Goal: Task Accomplishment & Management: Complete application form

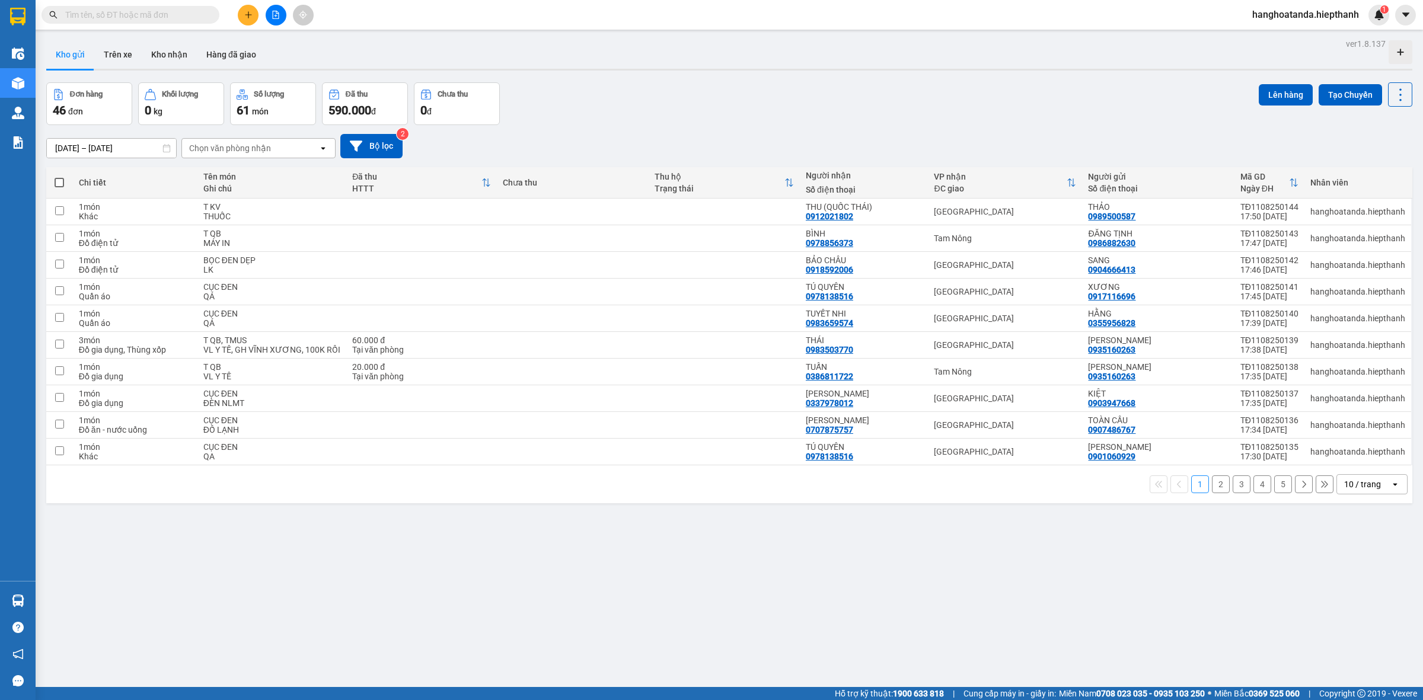
click at [677, 547] on div "ver 1.8.137 Kho gửi Trên xe Kho nhận Hàng đã giao Đơn hàng 46 đơn Khối lượng 0 …" at bounding box center [730, 386] width 1376 height 700
click at [160, 12] on input "text" at bounding box center [135, 14] width 140 height 13
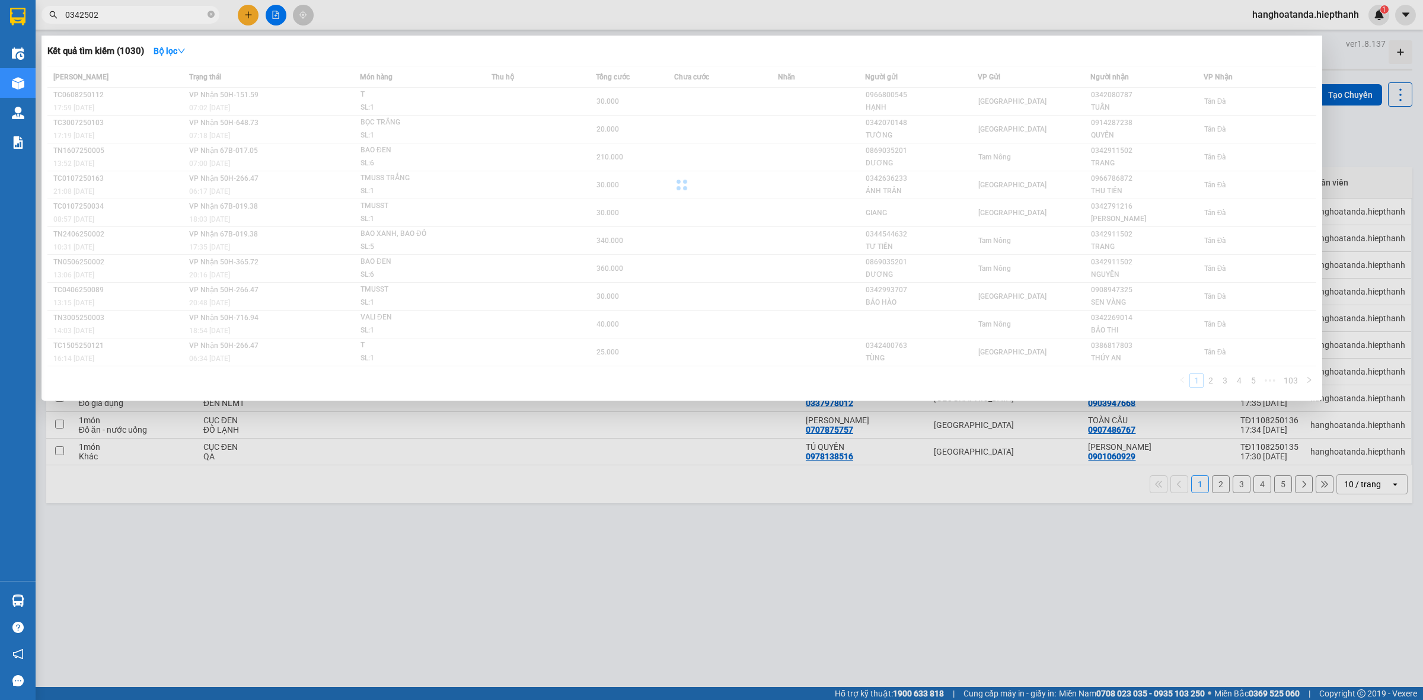
type input "03425020"
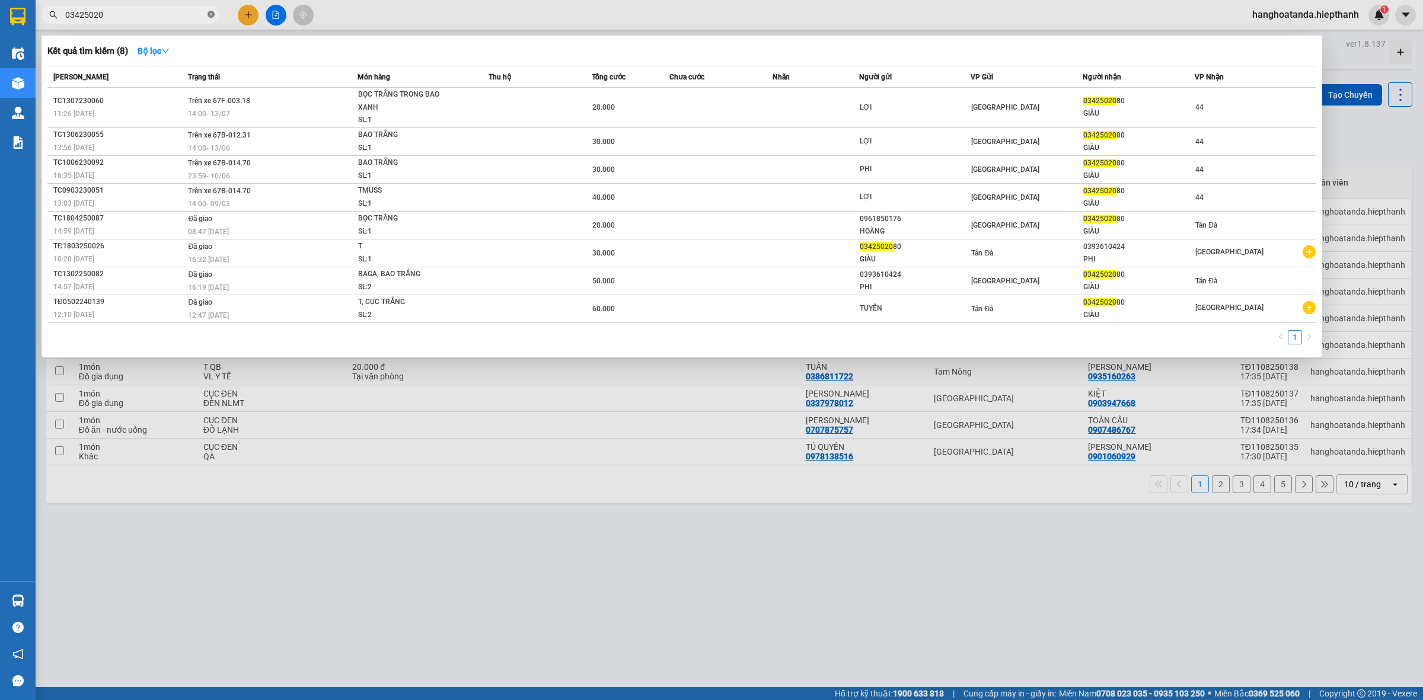
click at [212, 15] on icon "close-circle" at bounding box center [211, 14] width 7 height 7
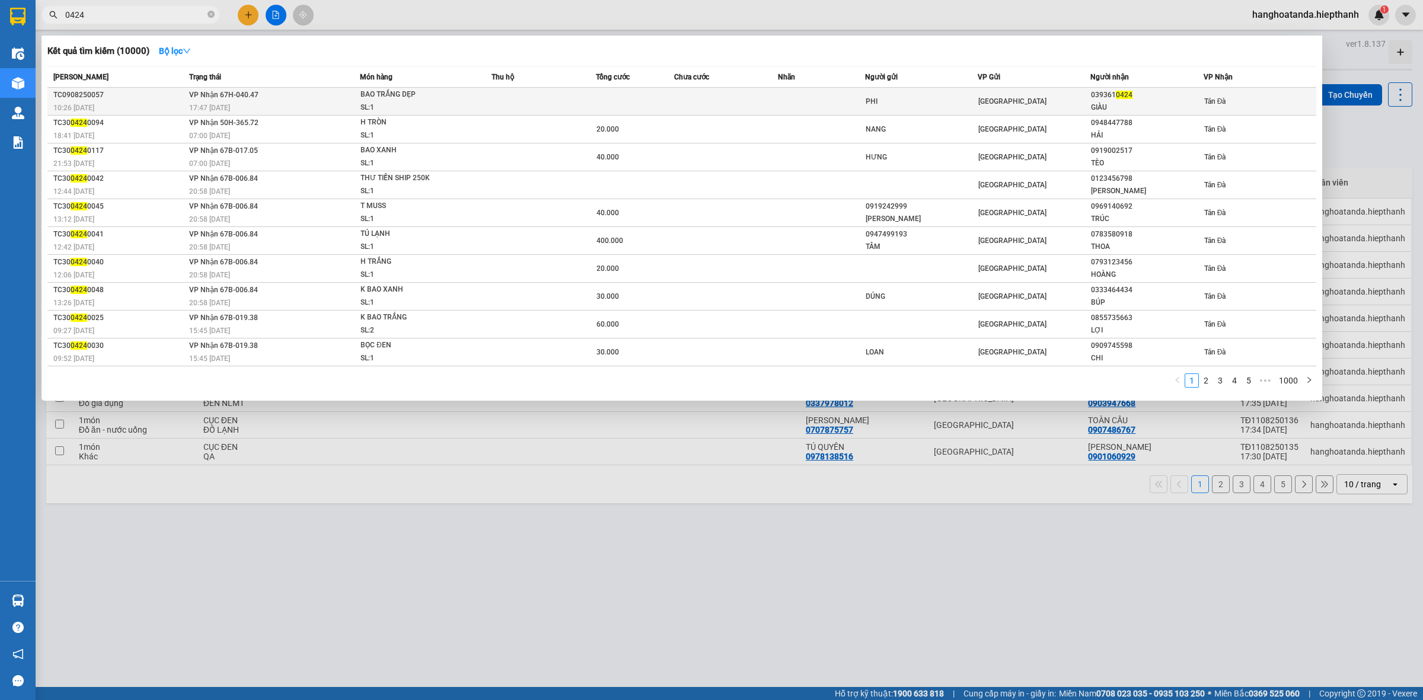
type input "0424"
click at [448, 101] on div "SL: 1" at bounding box center [405, 107] width 89 height 13
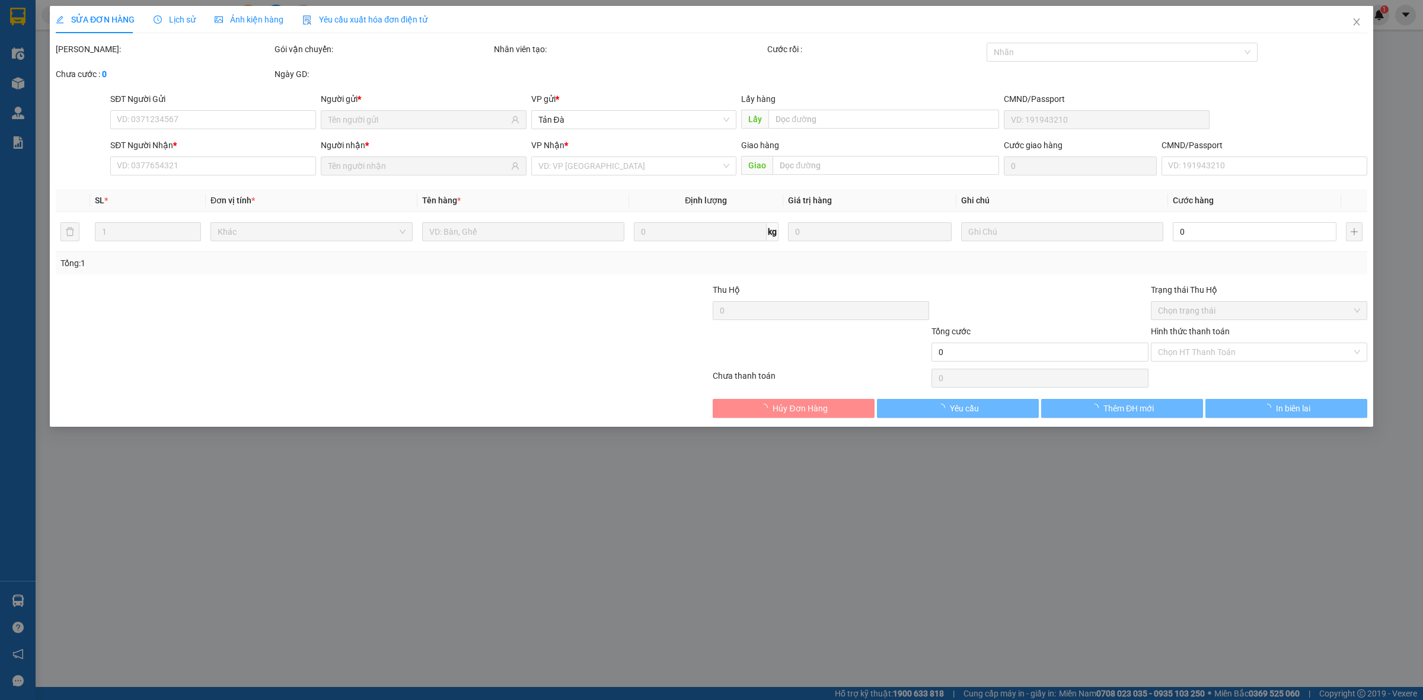
type input "PHI"
type input "0393610424"
type input "GIÀU"
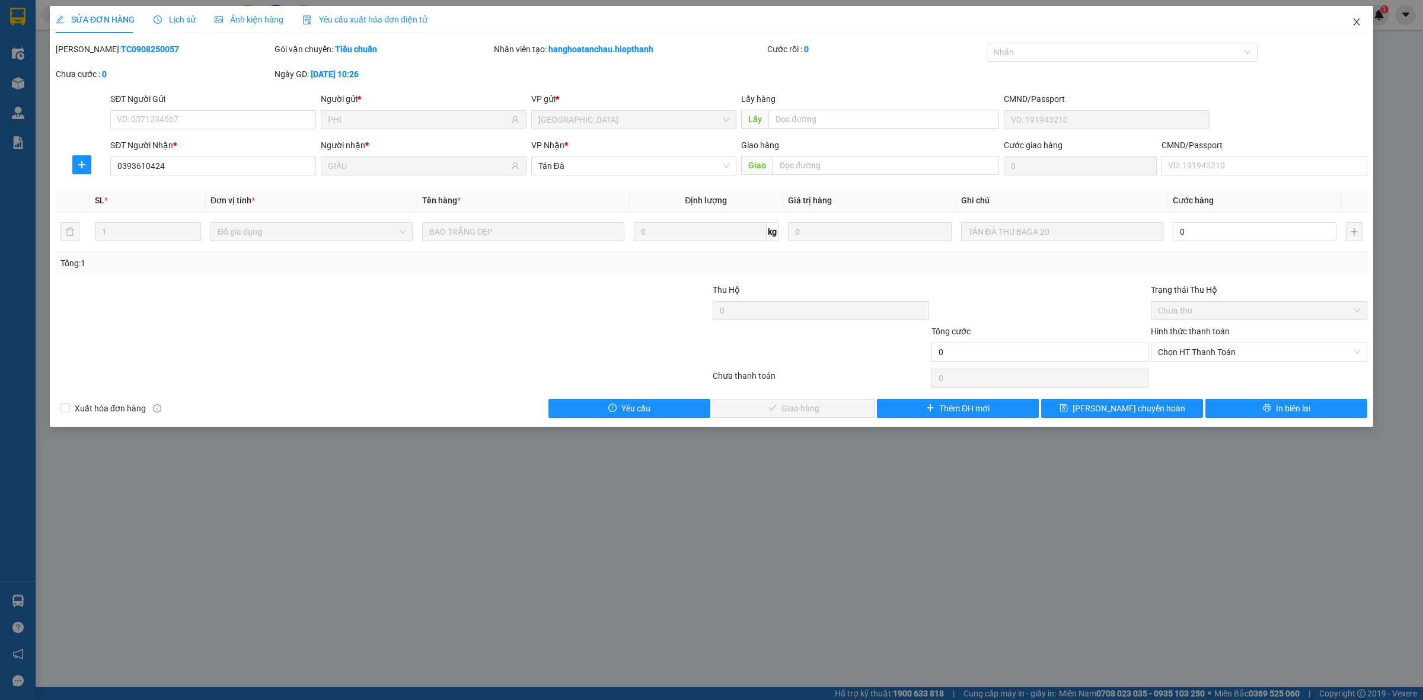
click at [1359, 20] on icon "close" at bounding box center [1356, 21] width 7 height 7
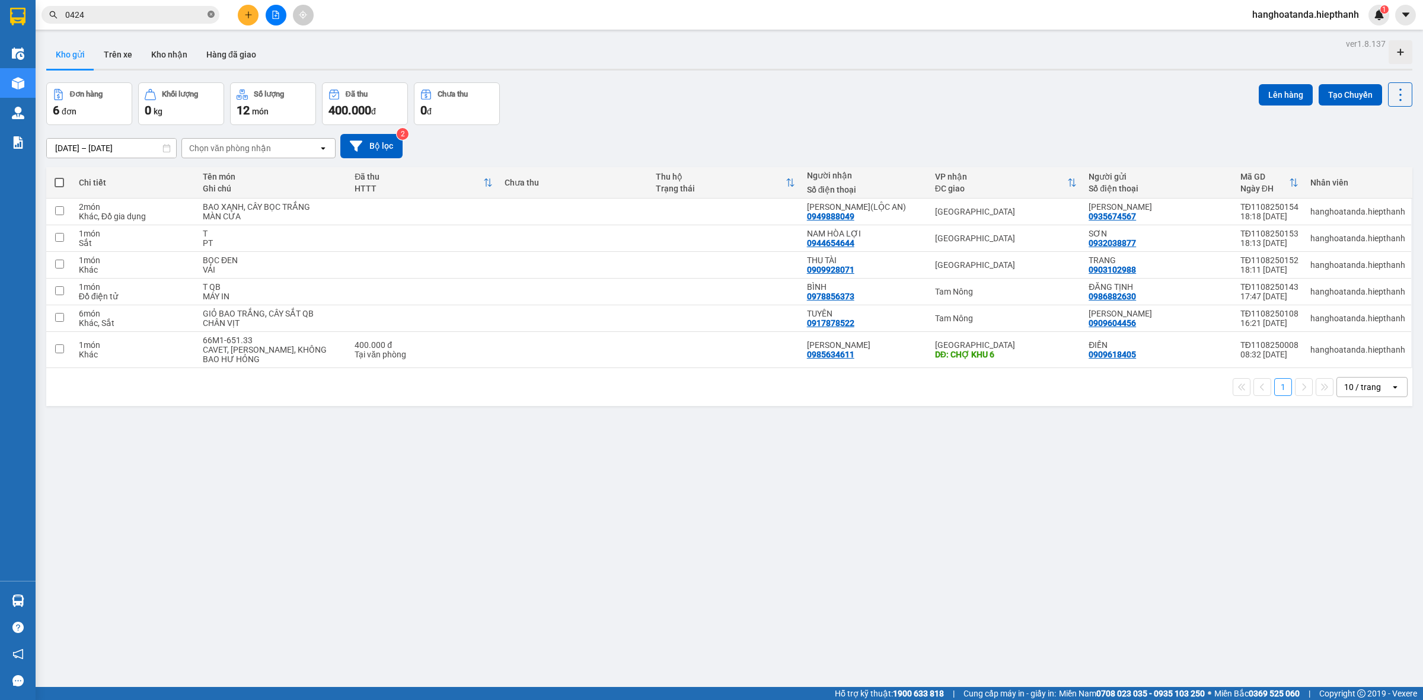
click at [211, 15] on icon "close-circle" at bounding box center [211, 14] width 7 height 7
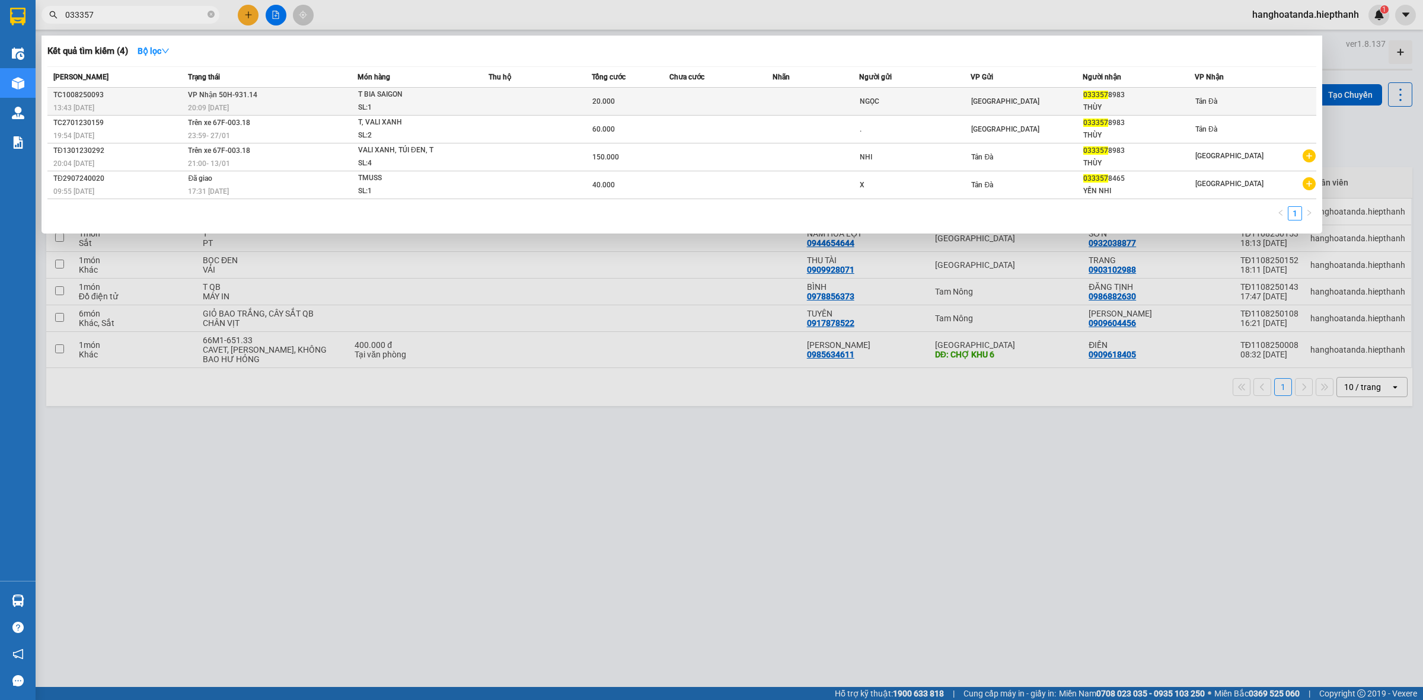
type input "033357"
click at [697, 100] on td at bounding box center [721, 102] width 103 height 28
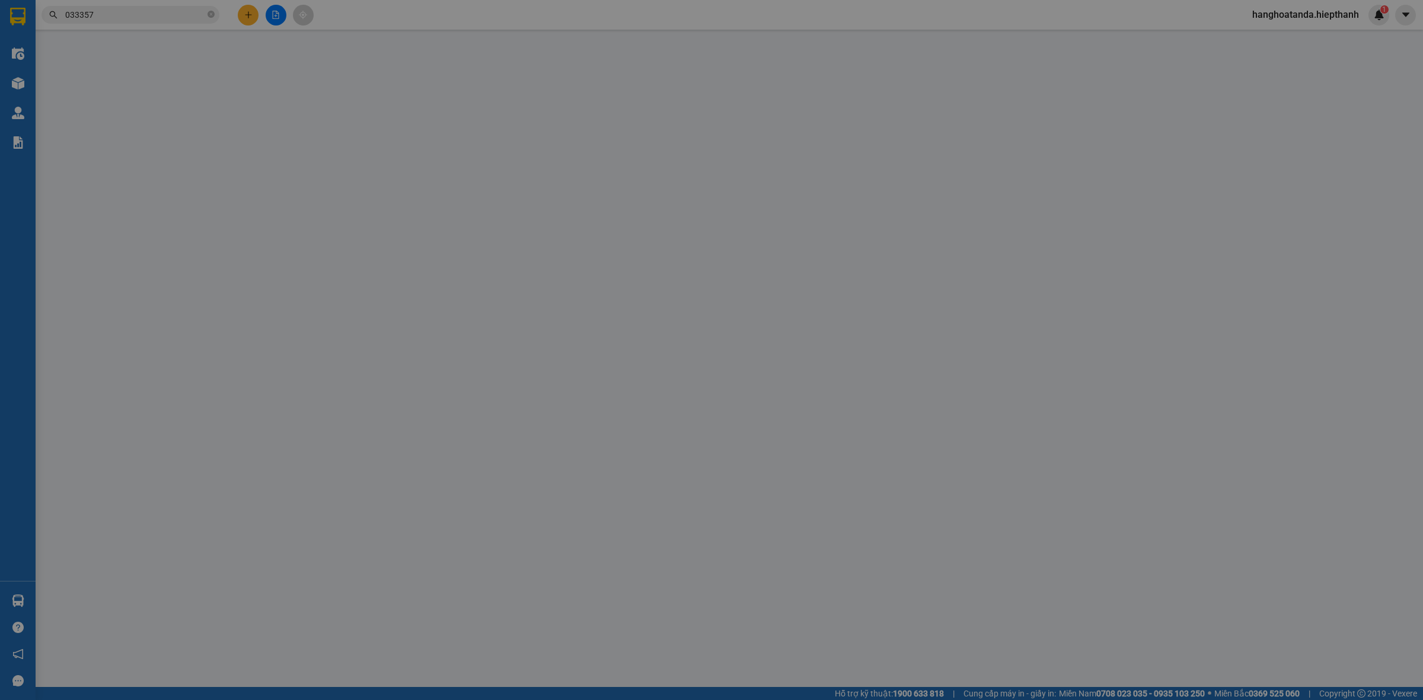
type input "NGỌC"
type input "0333578983"
type input "THÙY"
type input "20.000"
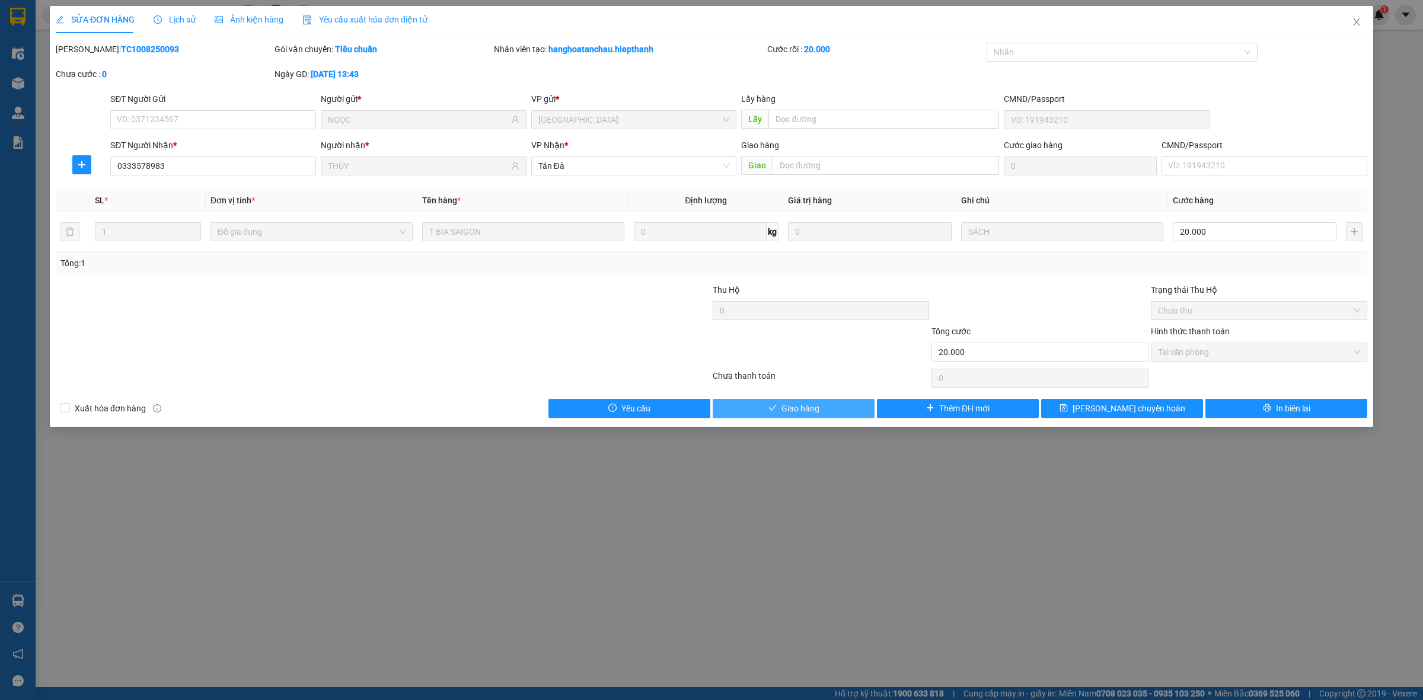
click at [798, 415] on span "Giao hàng" at bounding box center [801, 408] width 38 height 13
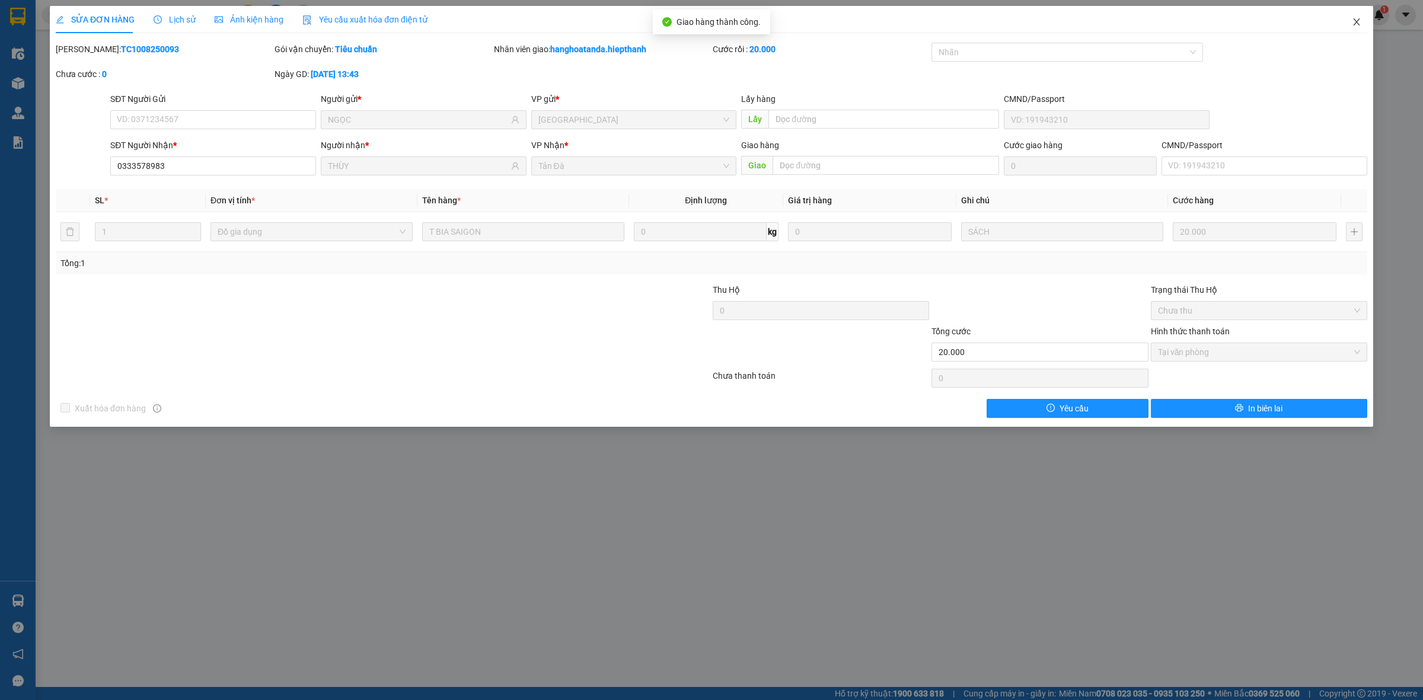
click at [1358, 20] on icon "close" at bounding box center [1356, 21] width 9 height 9
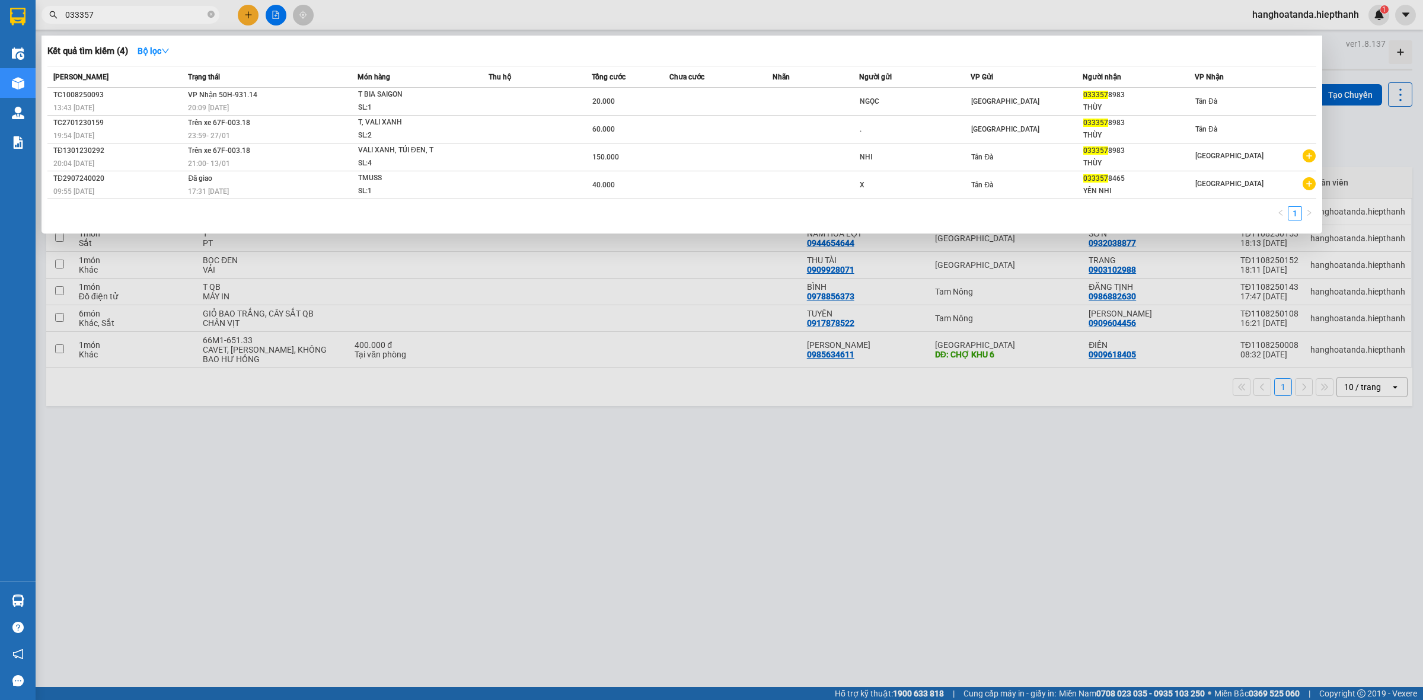
click at [158, 19] on input "033357" at bounding box center [135, 14] width 140 height 13
click at [643, 438] on div at bounding box center [711, 350] width 1423 height 700
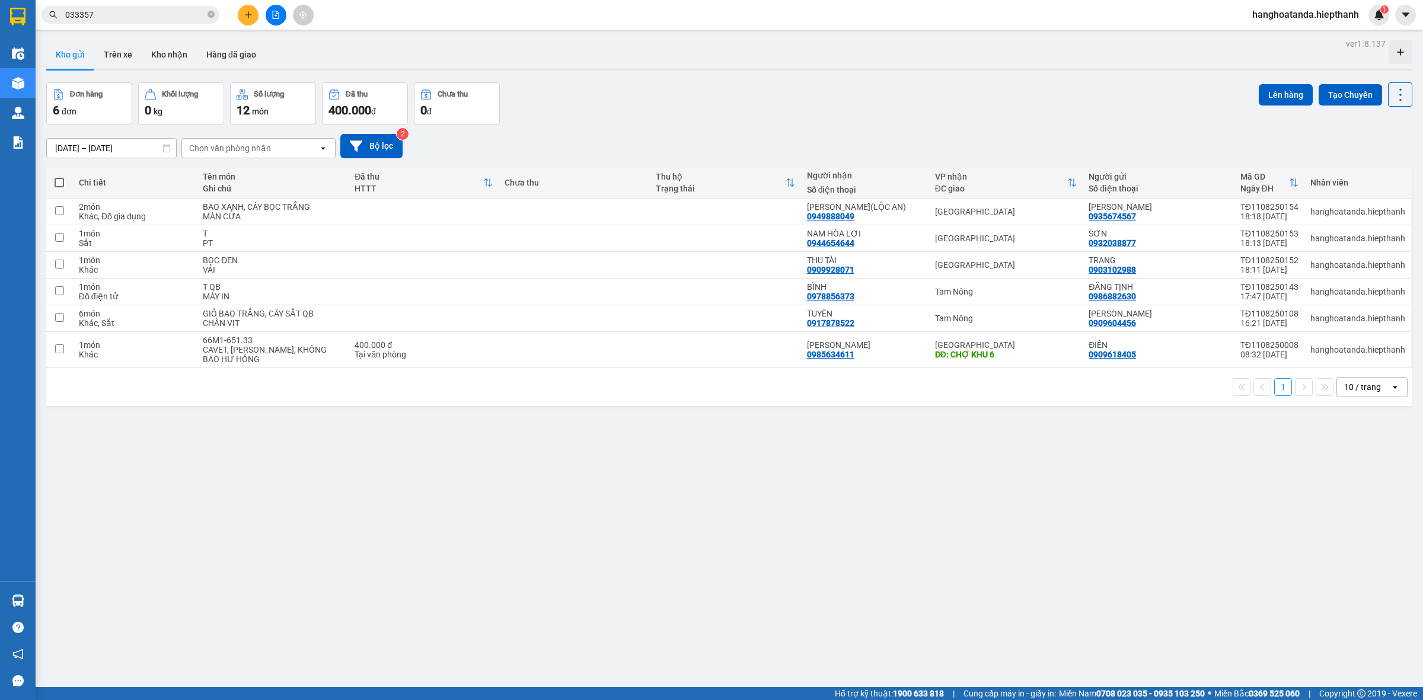
click at [157, 12] on input "033357" at bounding box center [135, 14] width 140 height 13
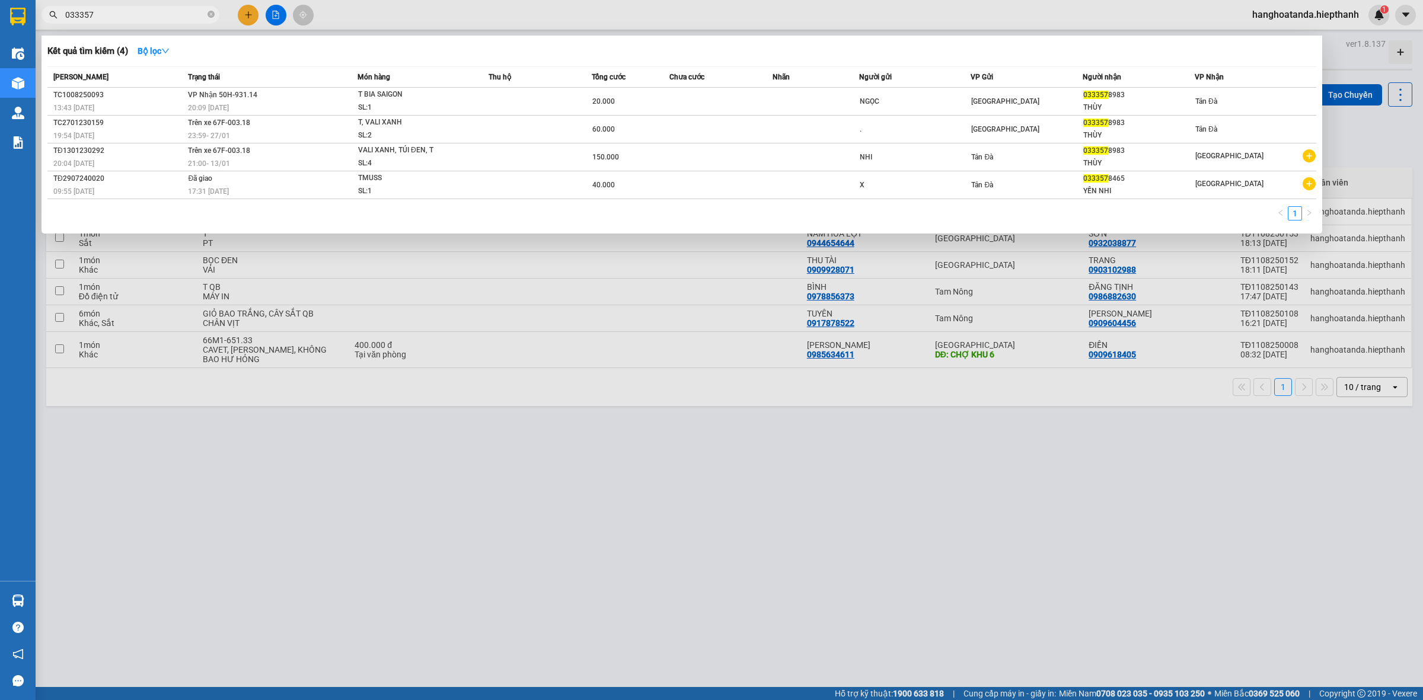
click at [808, 460] on div at bounding box center [711, 350] width 1423 height 700
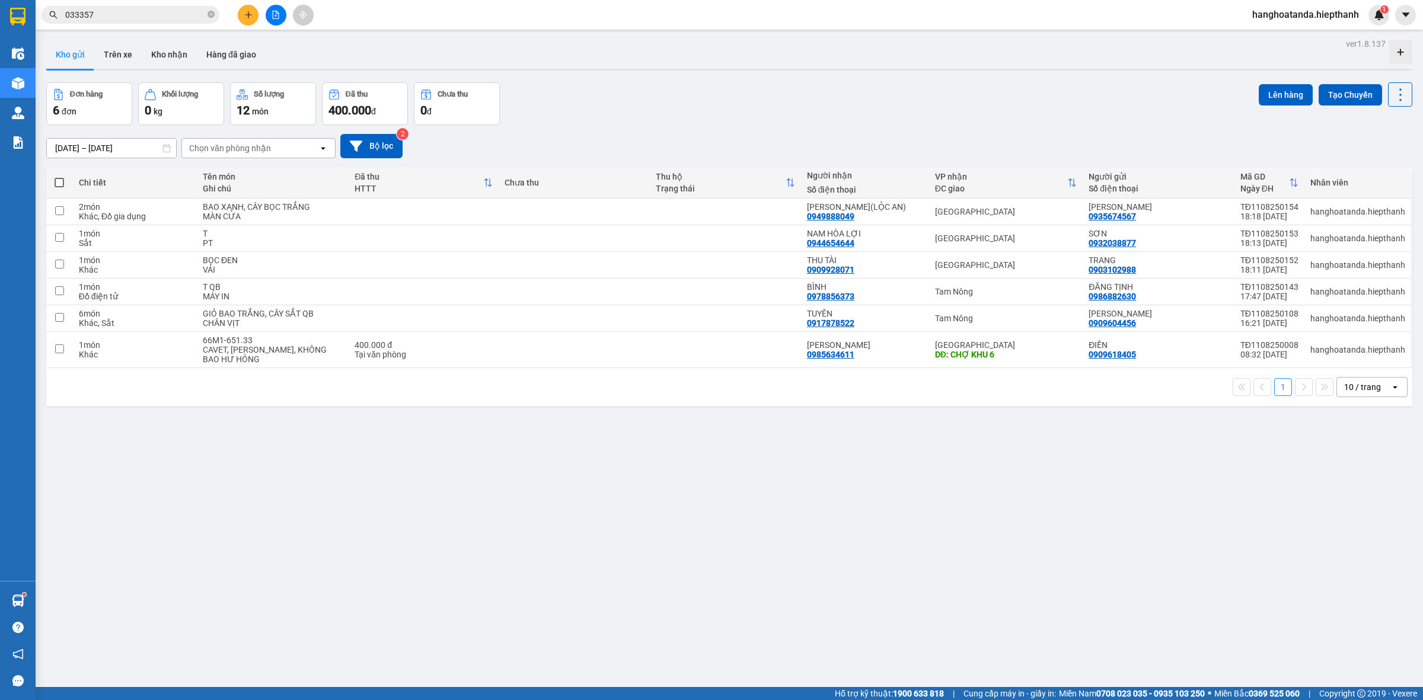
click at [281, 18] on button at bounding box center [276, 15] width 21 height 21
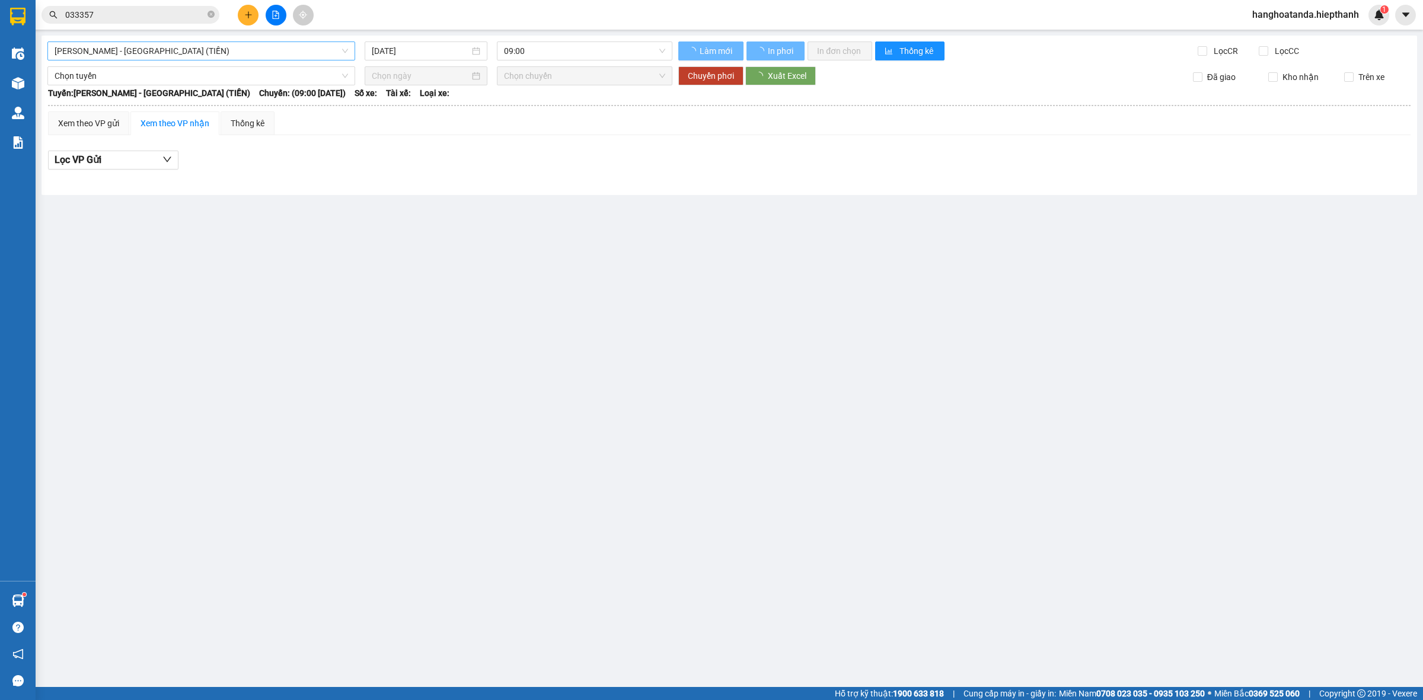
click at [220, 55] on span "[PERSON_NAME] - [GEOGRAPHIC_DATA] (TIỀN)" at bounding box center [202, 51] width 294 height 18
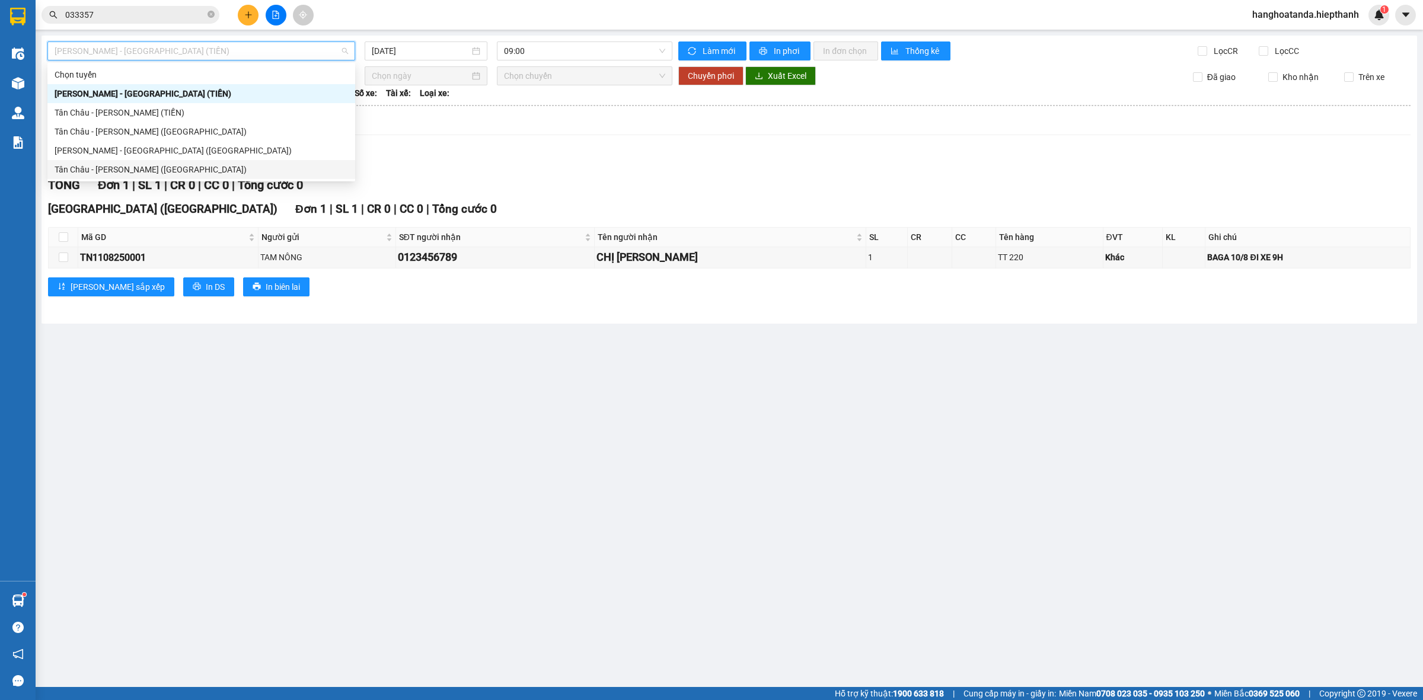
click at [170, 167] on div "Tân Châu - [PERSON_NAME] ([GEOGRAPHIC_DATA])" at bounding box center [202, 169] width 294 height 13
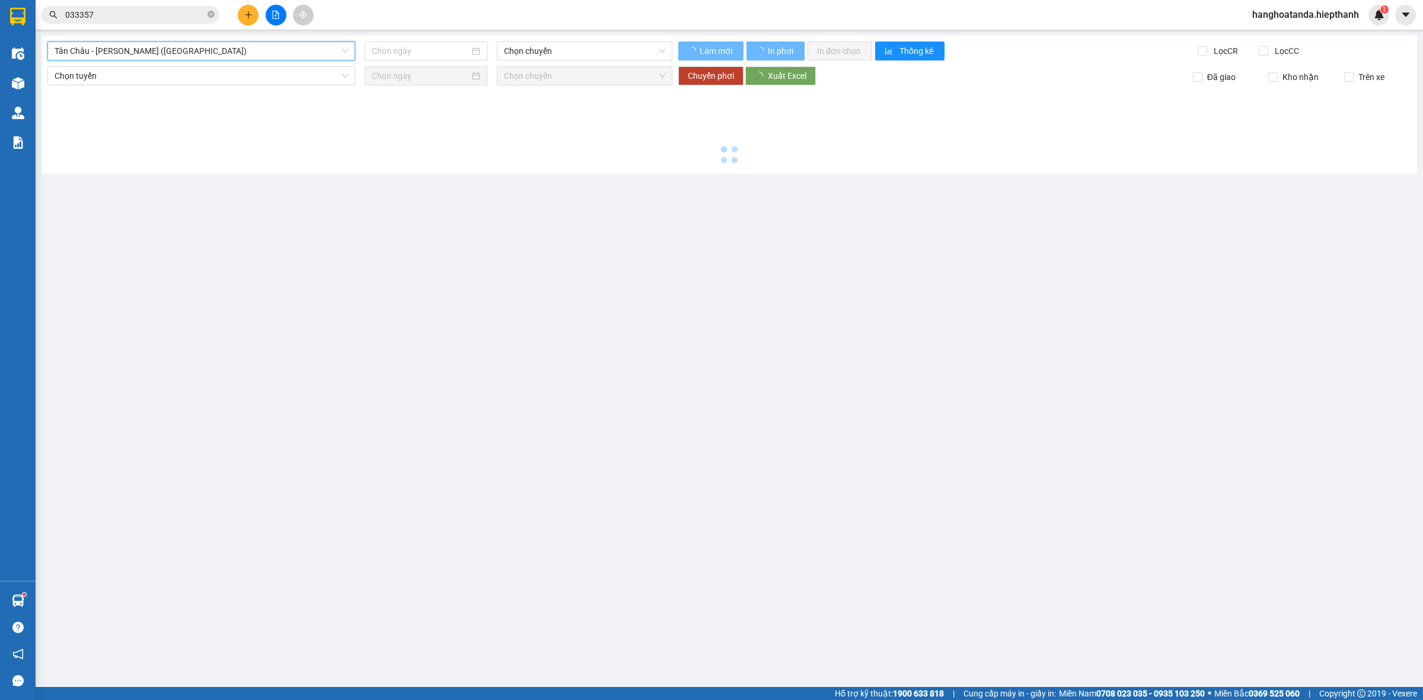
type input "[DATE]"
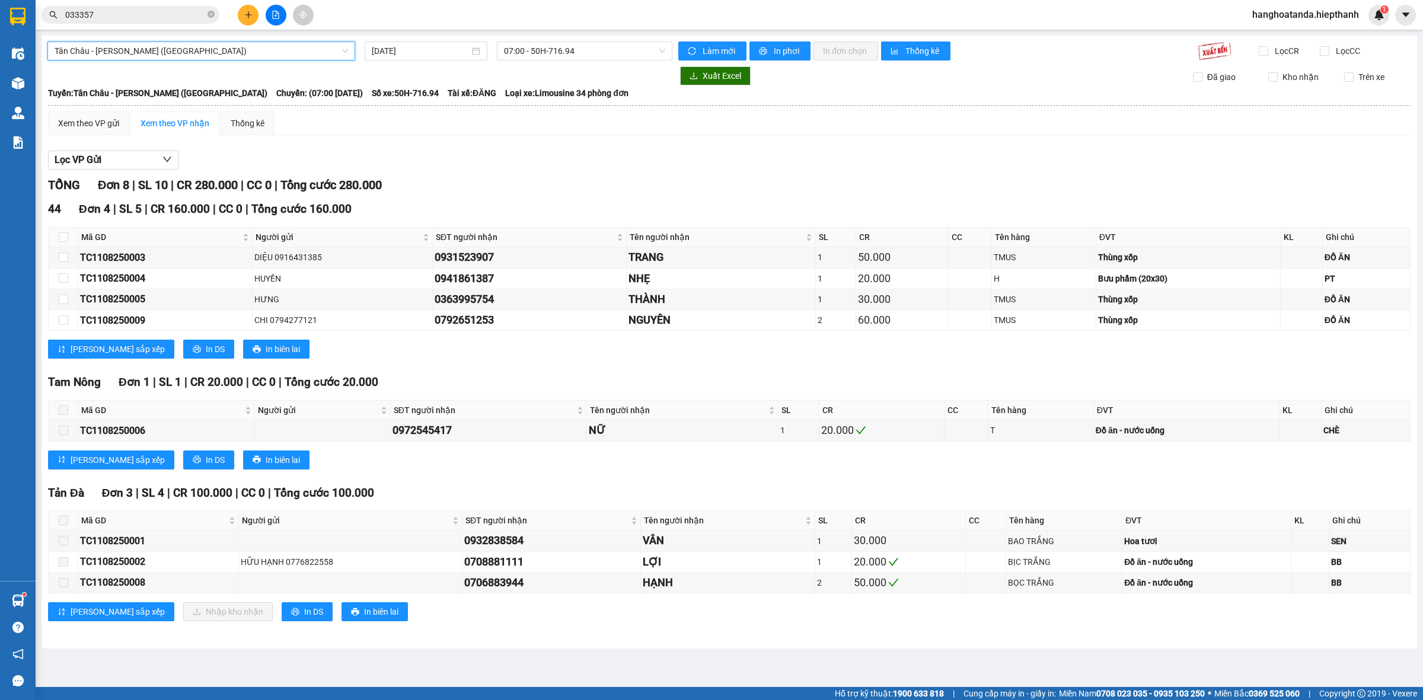
click at [205, 55] on span "Tân Châu - [PERSON_NAME] ([GEOGRAPHIC_DATA])" at bounding box center [202, 51] width 294 height 18
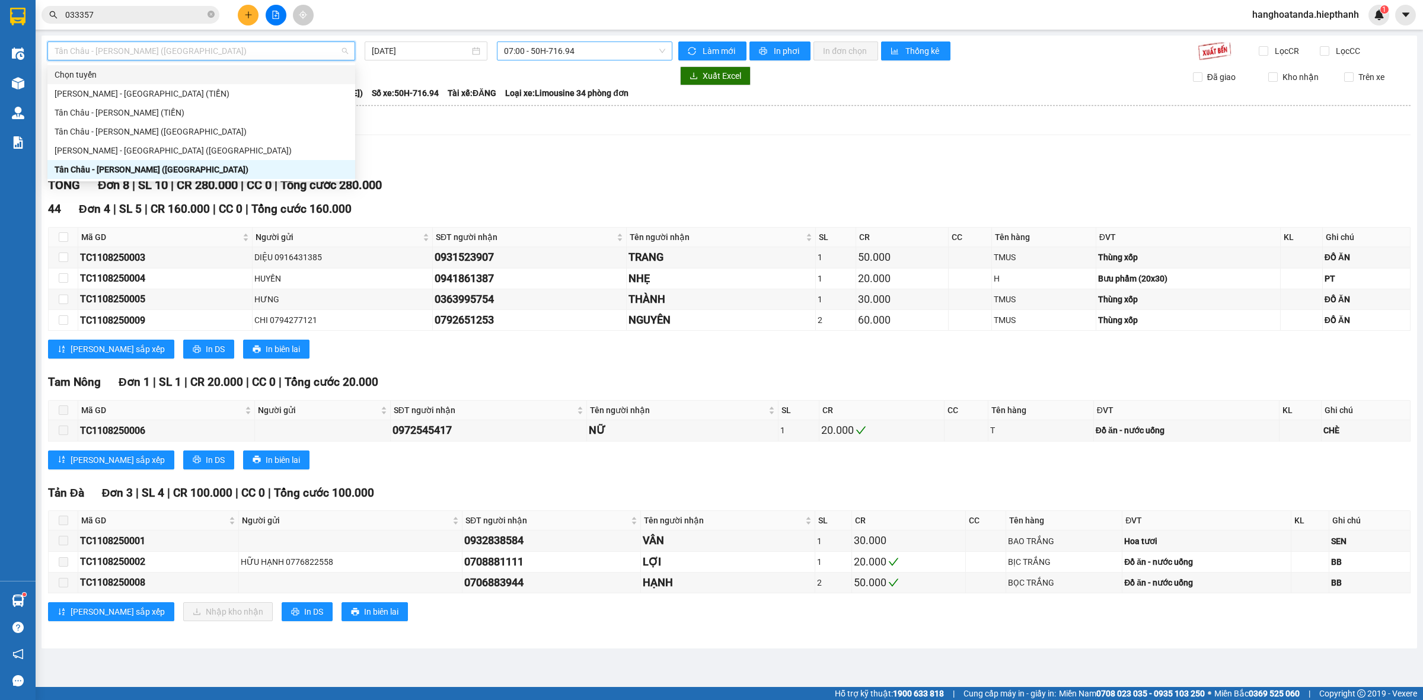
click at [552, 56] on span "07:00 - 50H-716.94" at bounding box center [584, 51] width 161 height 18
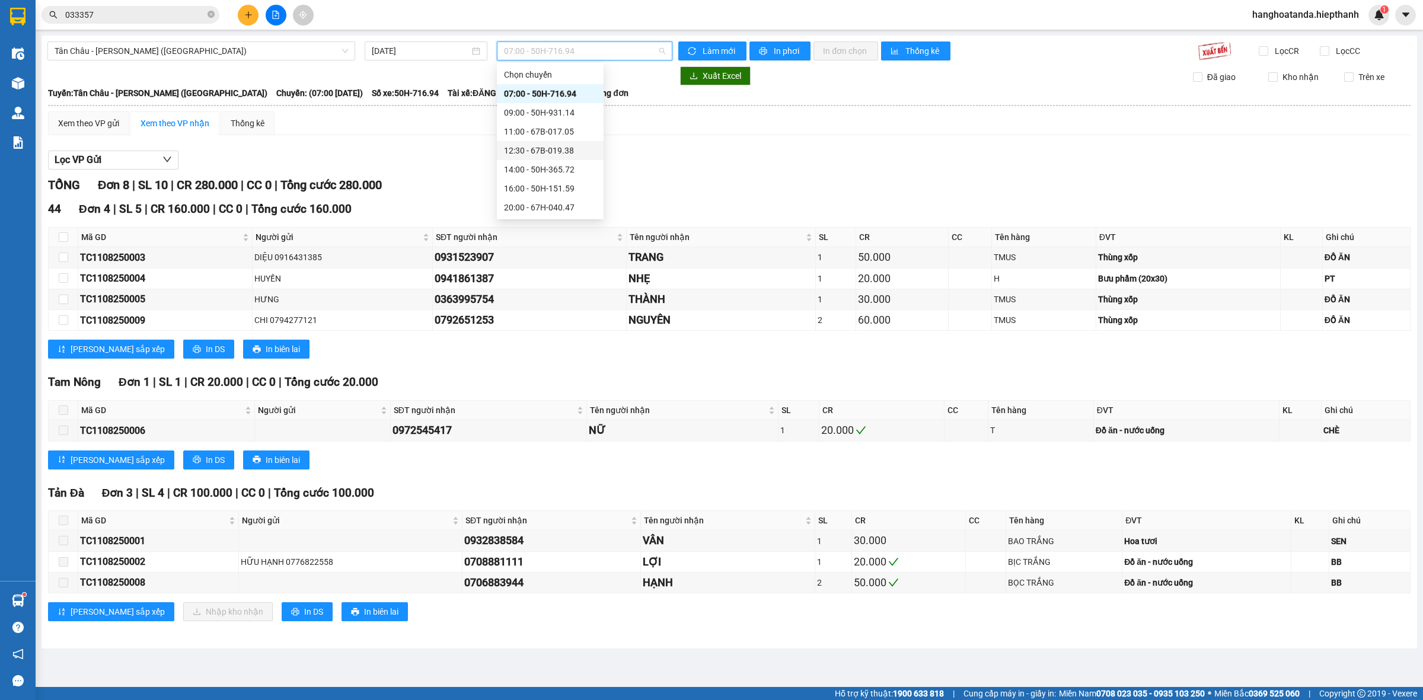
drag, startPoint x: 563, startPoint y: 145, endPoint x: 608, endPoint y: 79, distance: 80.3
click at [563, 146] on div "12:30 - 67B-019.38" at bounding box center [550, 150] width 93 height 13
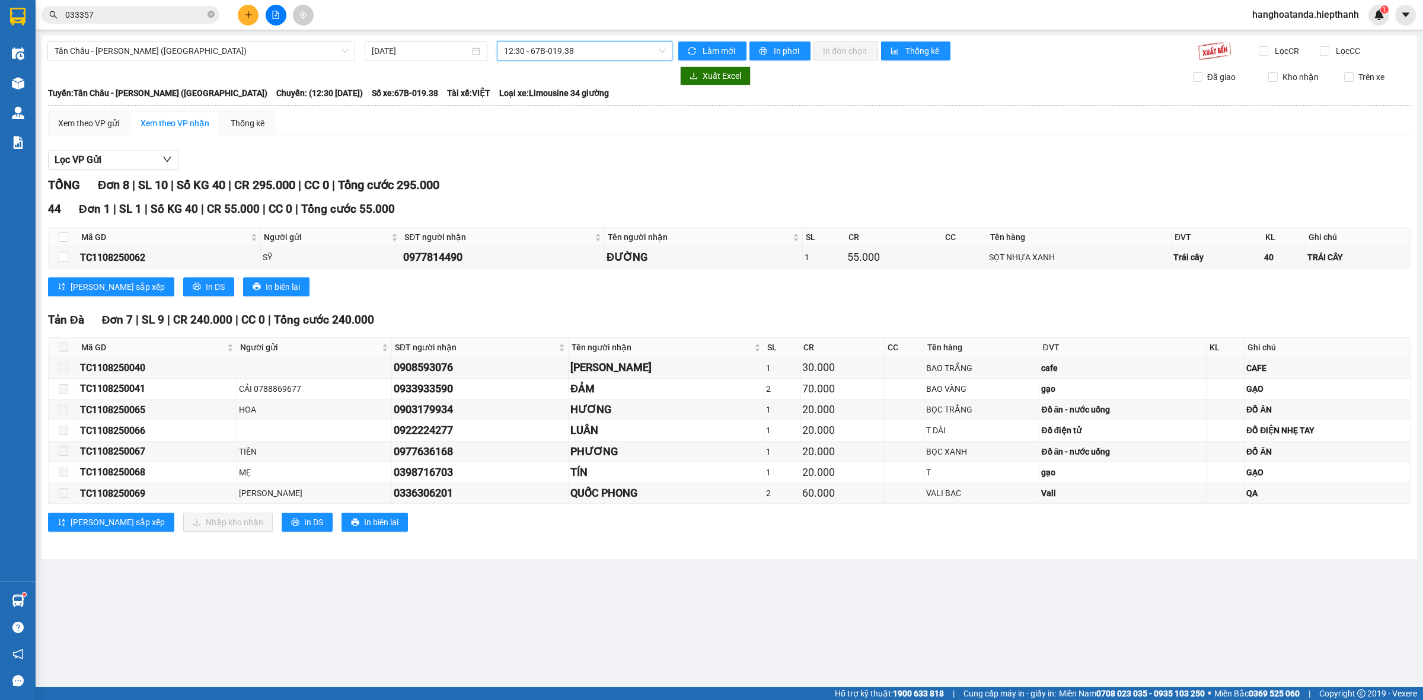
drag, startPoint x: 584, startPoint y: 48, endPoint x: 586, endPoint y: 71, distance: 23.2
click at [586, 52] on span "12:30 - 67B-019.38" at bounding box center [584, 51] width 161 height 18
click at [537, 174] on div "14:00 - 50H-365.72" at bounding box center [550, 169] width 93 height 13
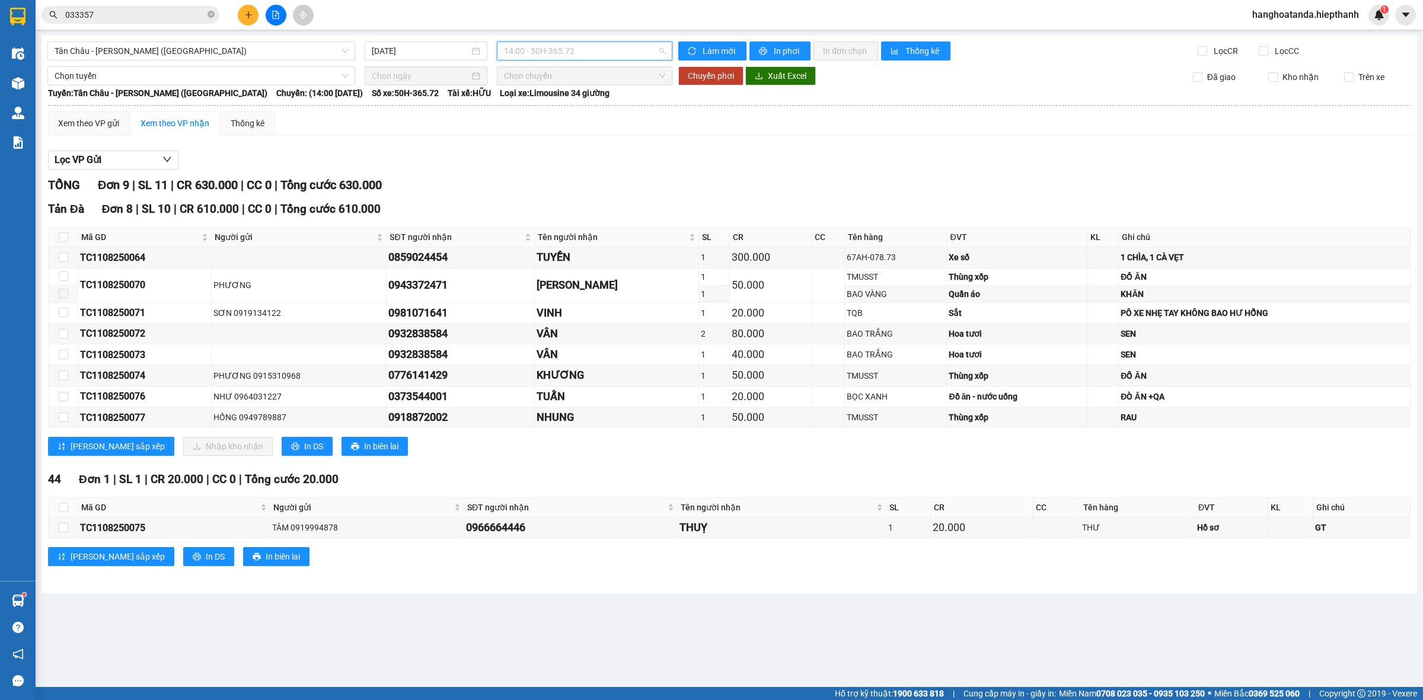
click at [594, 55] on span "14:00 - 50H-365.72" at bounding box center [584, 51] width 161 height 18
click at [546, 195] on div "16:00 - 50H-151.59" at bounding box center [550, 188] width 107 height 19
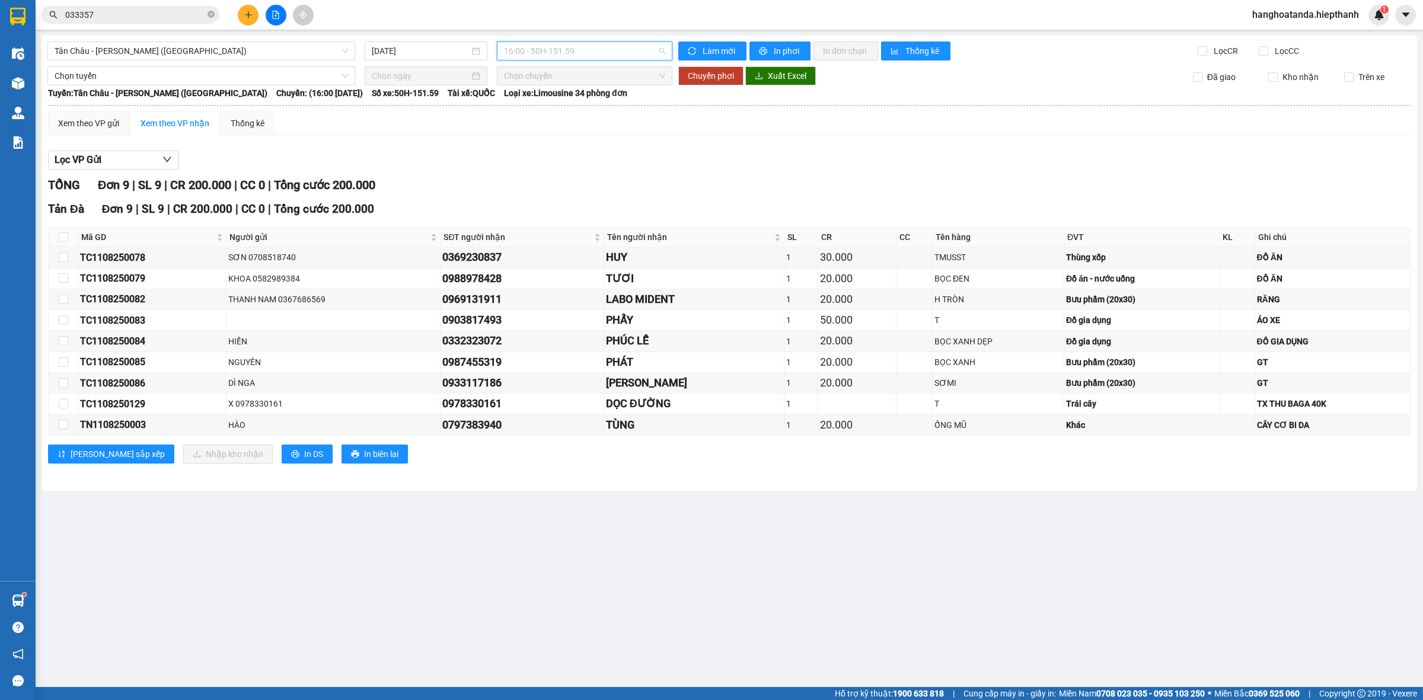
click at [580, 47] on span "16:00 - 50H-151.59" at bounding box center [584, 51] width 161 height 18
click at [546, 202] on div "20:00 - 67H-040.47" at bounding box center [550, 207] width 107 height 19
